Goal: Obtain resource: Obtain resource

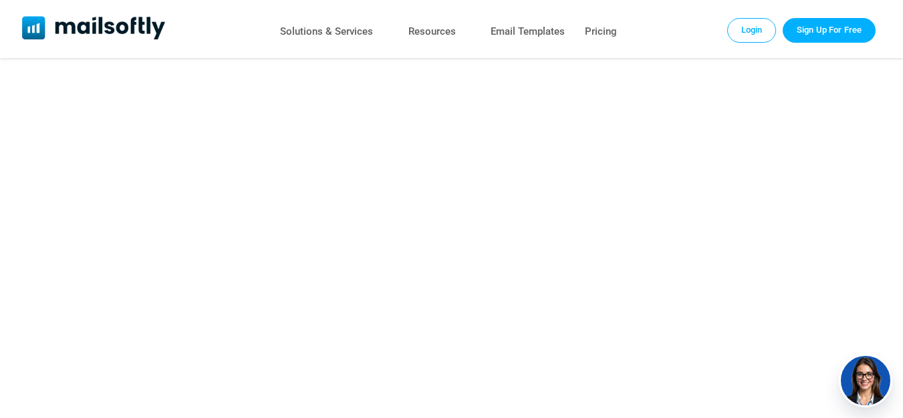
scroll to position [401, 0]
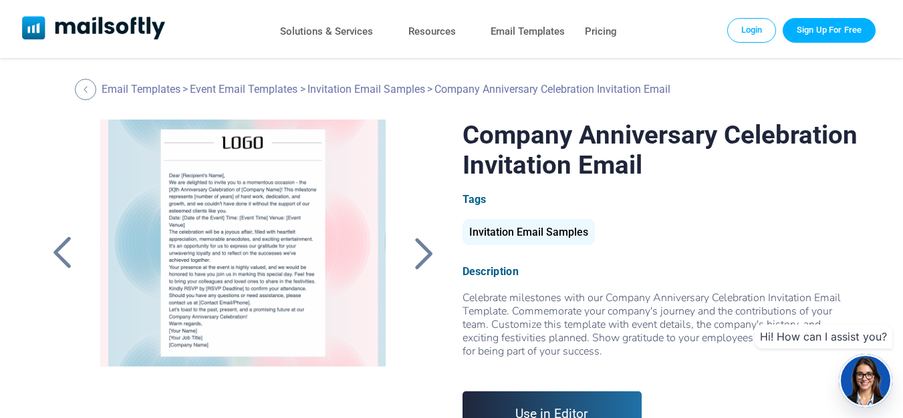
click at [277, 261] on div at bounding box center [243, 287] width 317 height 334
